Goal: Information Seeking & Learning: Learn about a topic

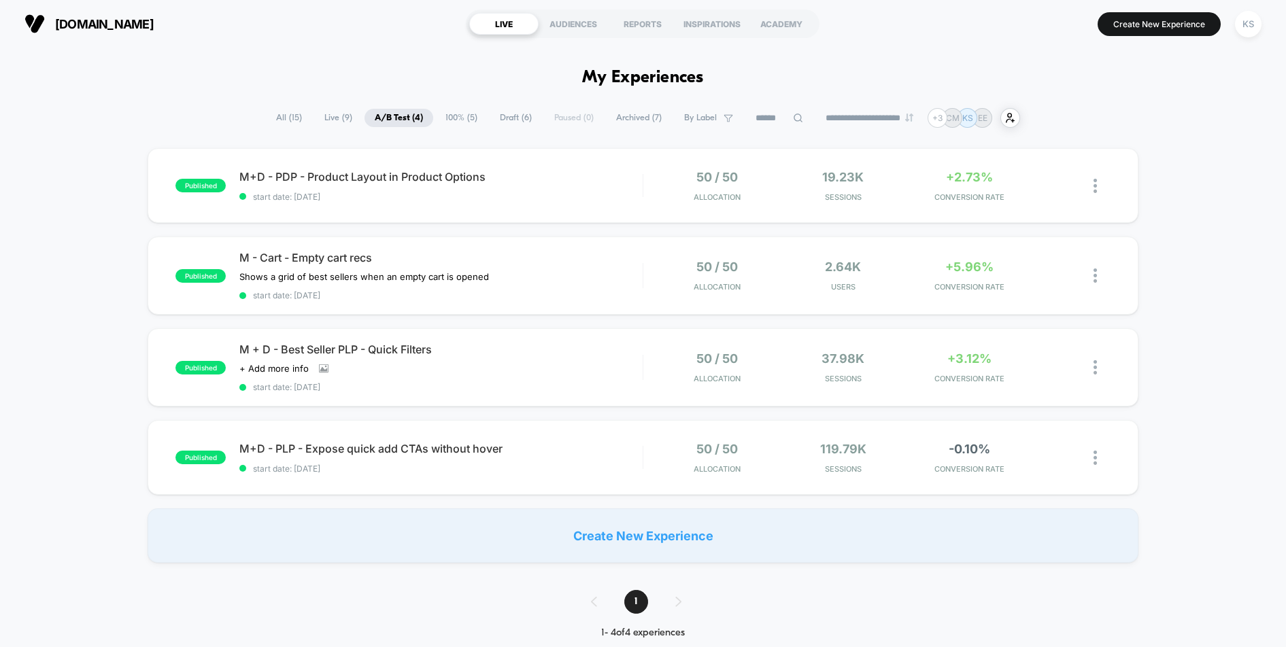
scroll to position [8, 0]
click at [547, 280] on div "M - Cart - Empty cart recs Shows a grid of best sellers when an empty cart is o…" at bounding box center [440, 276] width 402 height 50
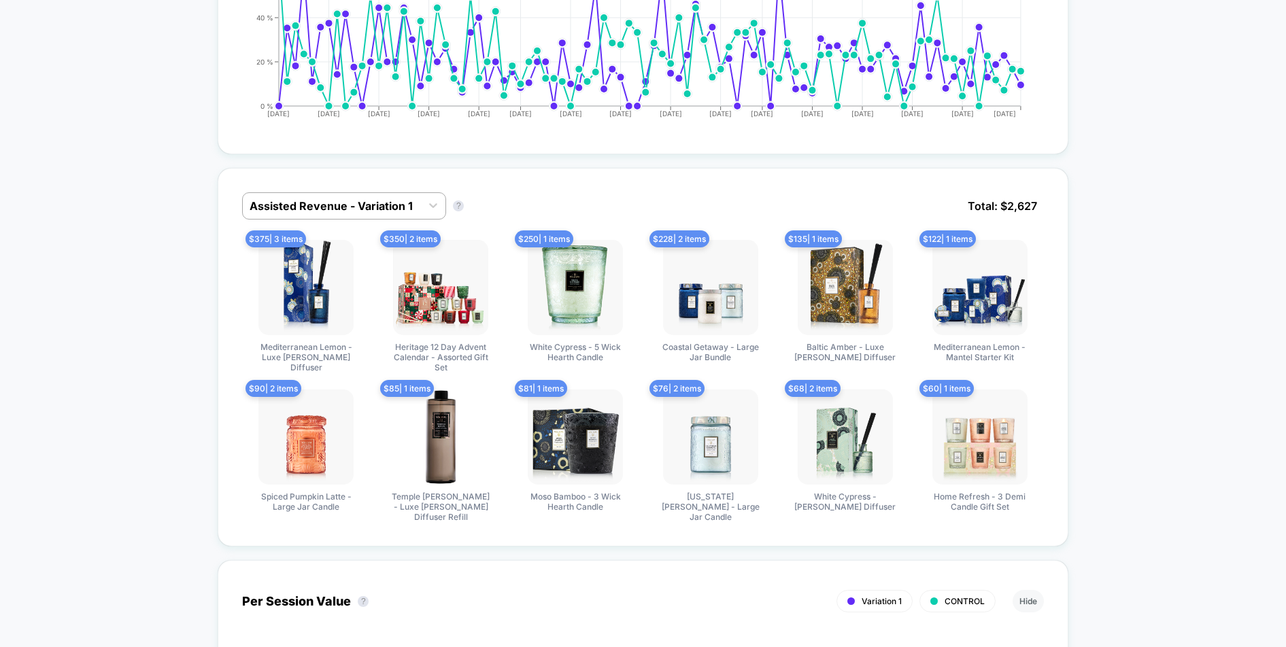
scroll to position [772, 0]
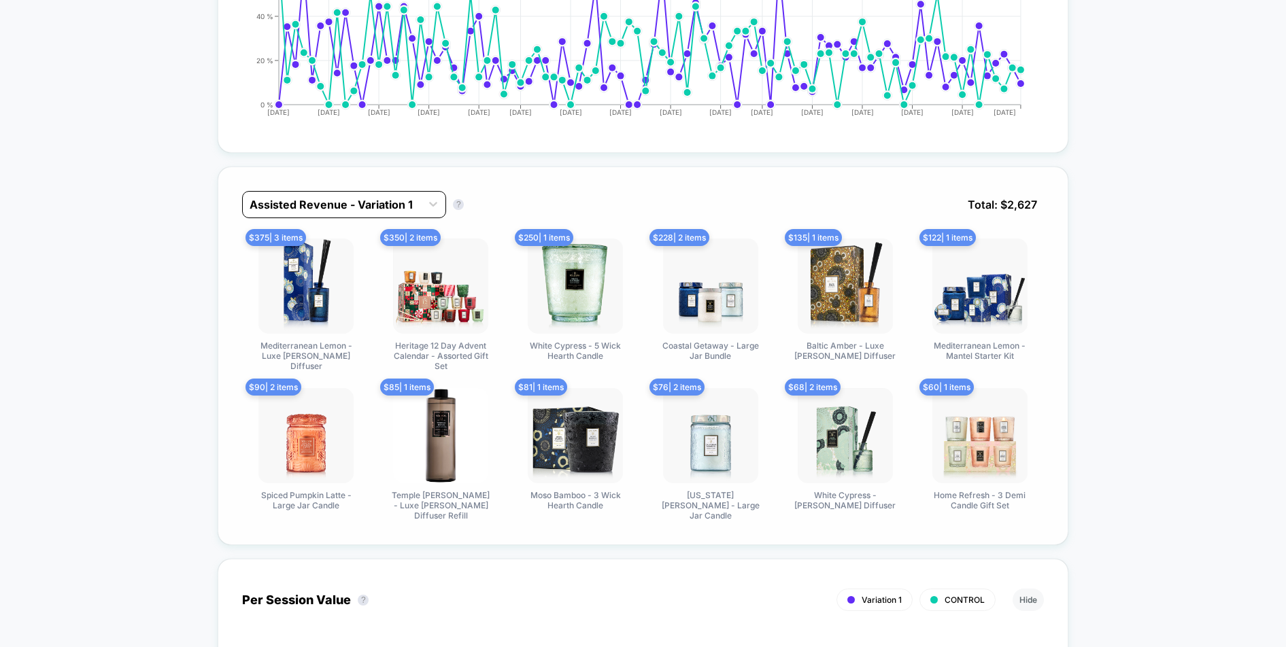
click at [384, 202] on div at bounding box center [332, 204] width 165 height 16
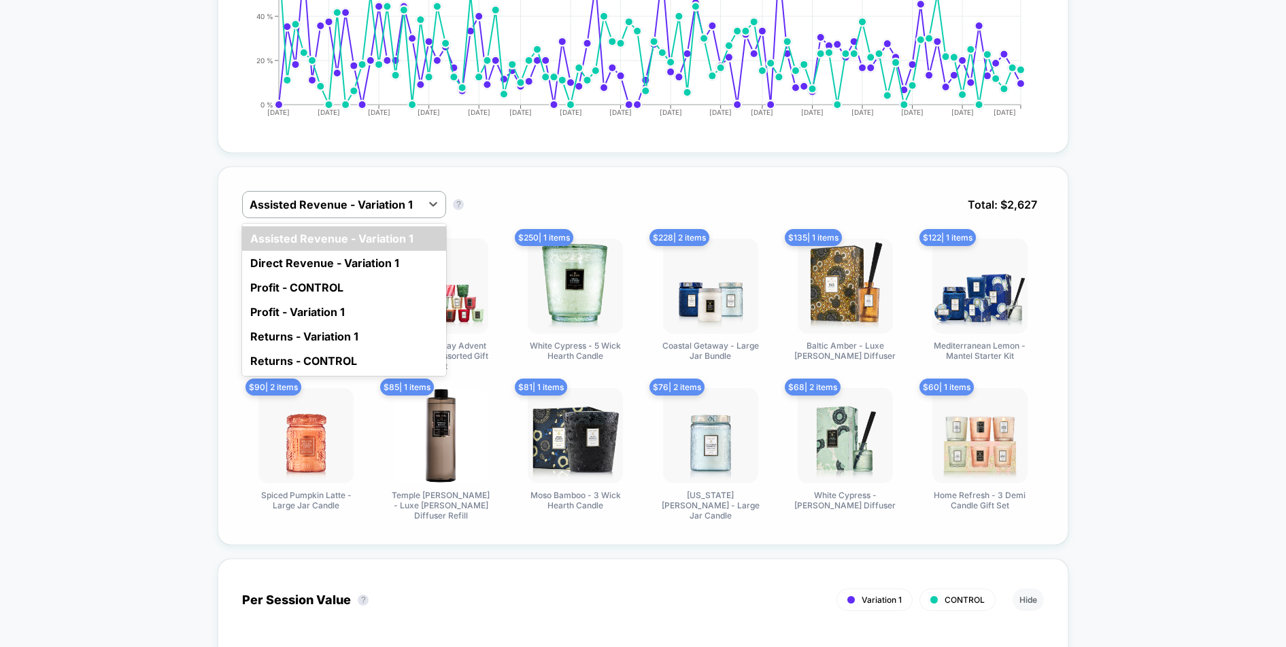
click at [373, 269] on div "Direct Revenue - Variation 1" at bounding box center [344, 263] width 204 height 24
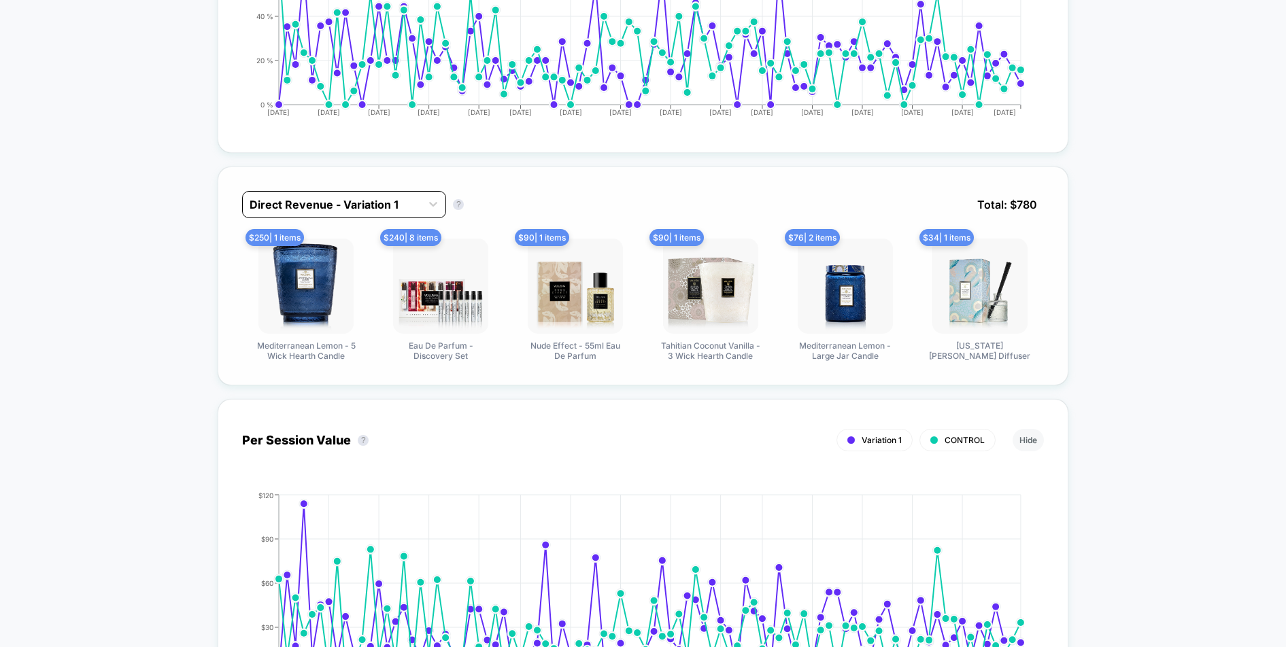
click at [402, 207] on div at bounding box center [332, 204] width 165 height 16
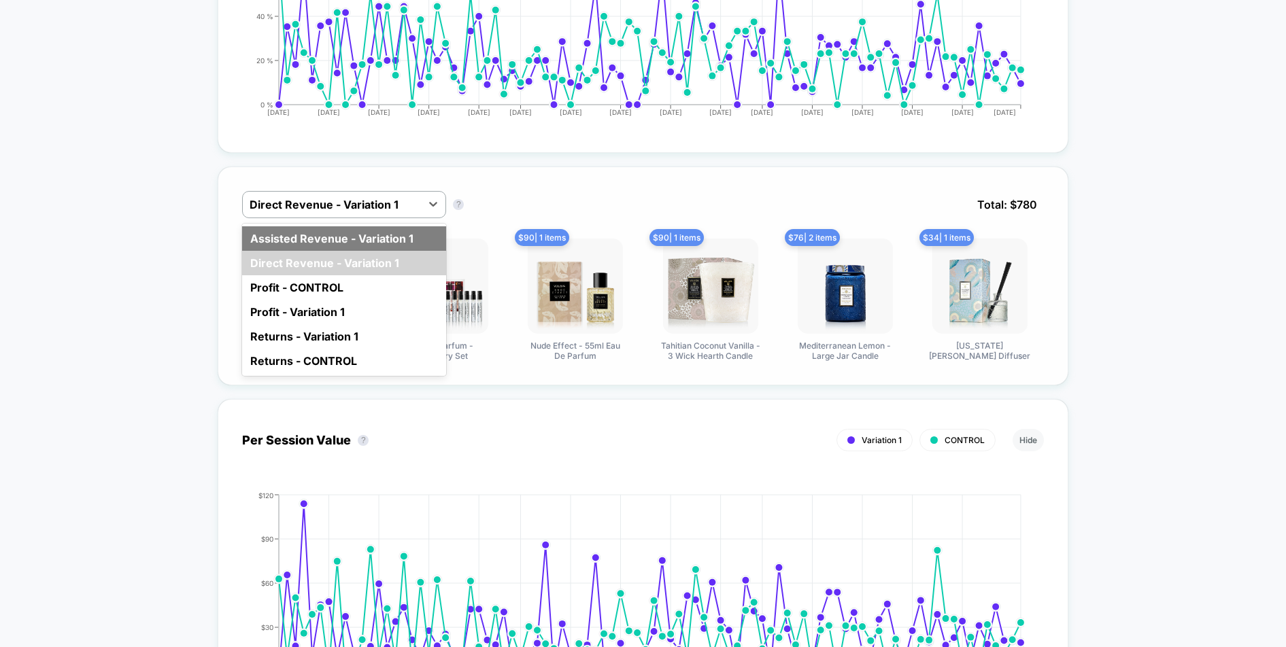
click at [385, 241] on div "Assisted Revenue - Variation 1" at bounding box center [344, 238] width 204 height 24
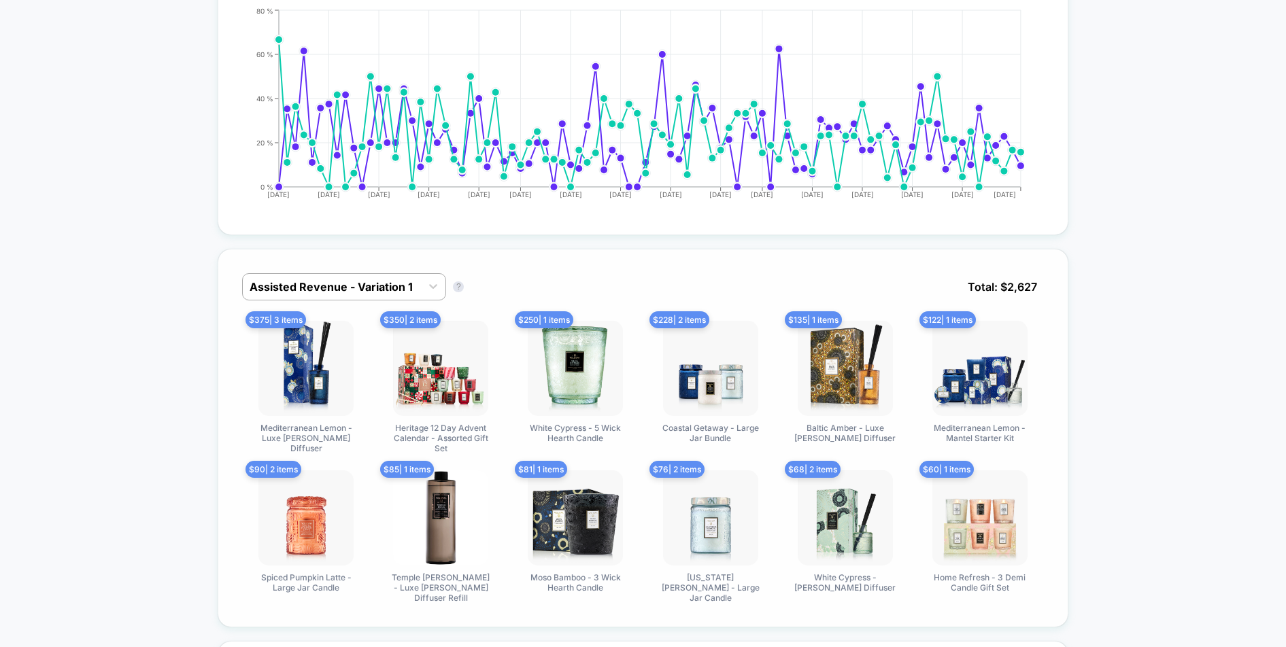
scroll to position [685, 0]
